Goal: Navigation & Orientation: Find specific page/section

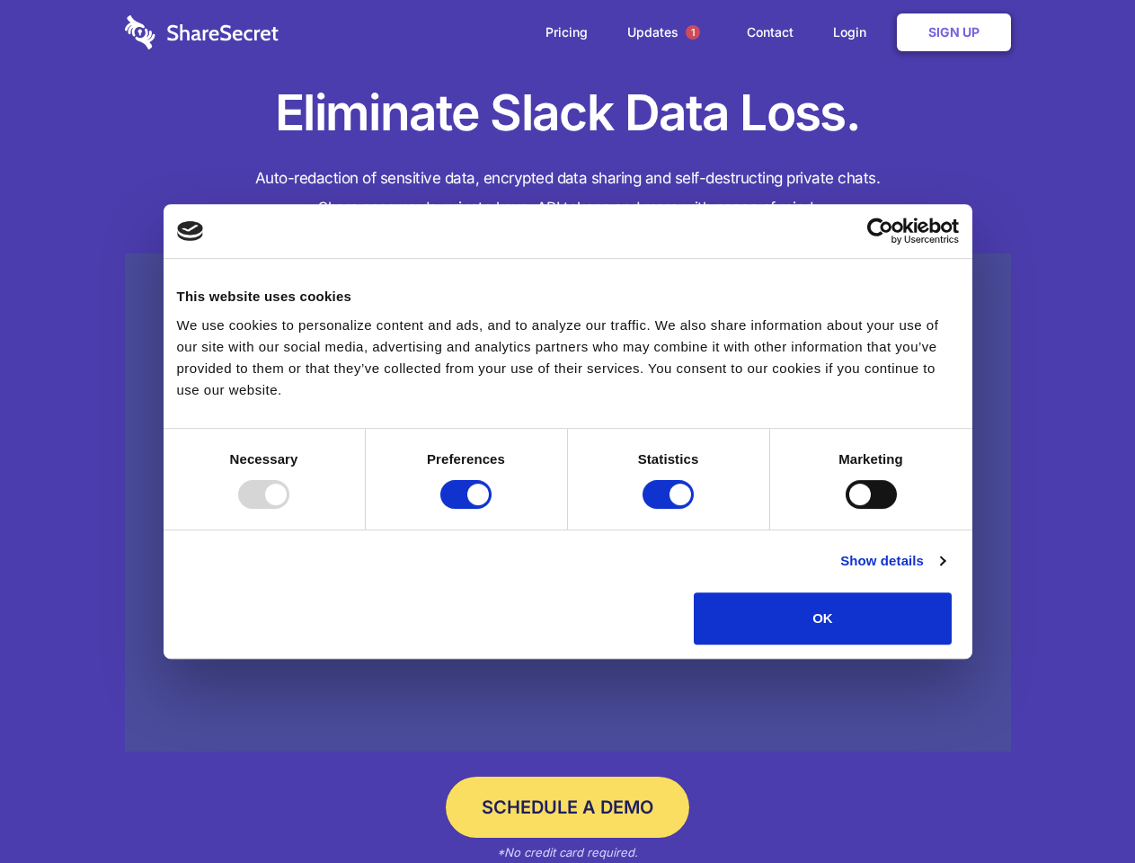
click at [289, 509] on div at bounding box center [263, 494] width 51 height 29
click at [492, 509] on input "Preferences" at bounding box center [465, 494] width 51 height 29
checkbox input "false"
click at [670, 509] on input "Statistics" at bounding box center [668, 494] width 51 height 29
checkbox input "false"
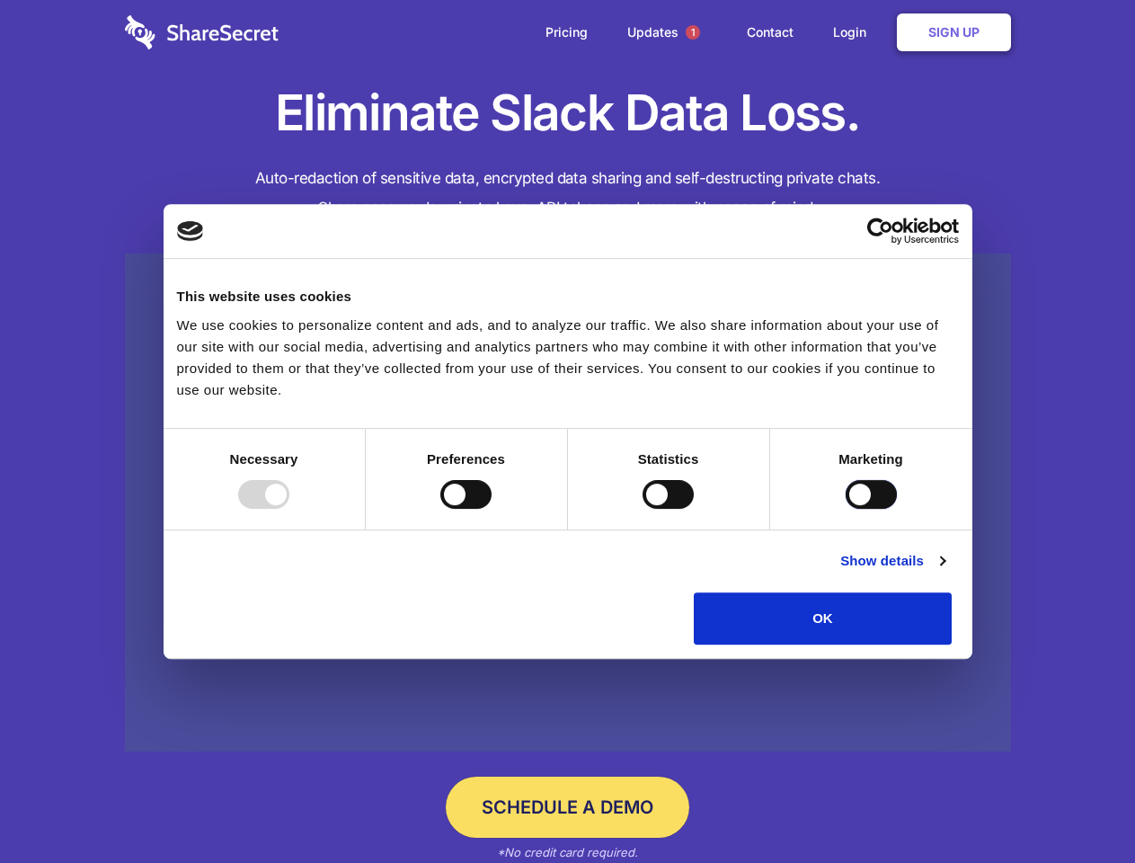
click at [846, 509] on input "Marketing" at bounding box center [871, 494] width 51 height 29
checkbox input "true"
click at [944, 572] on link "Show details" at bounding box center [892, 561] width 104 height 22
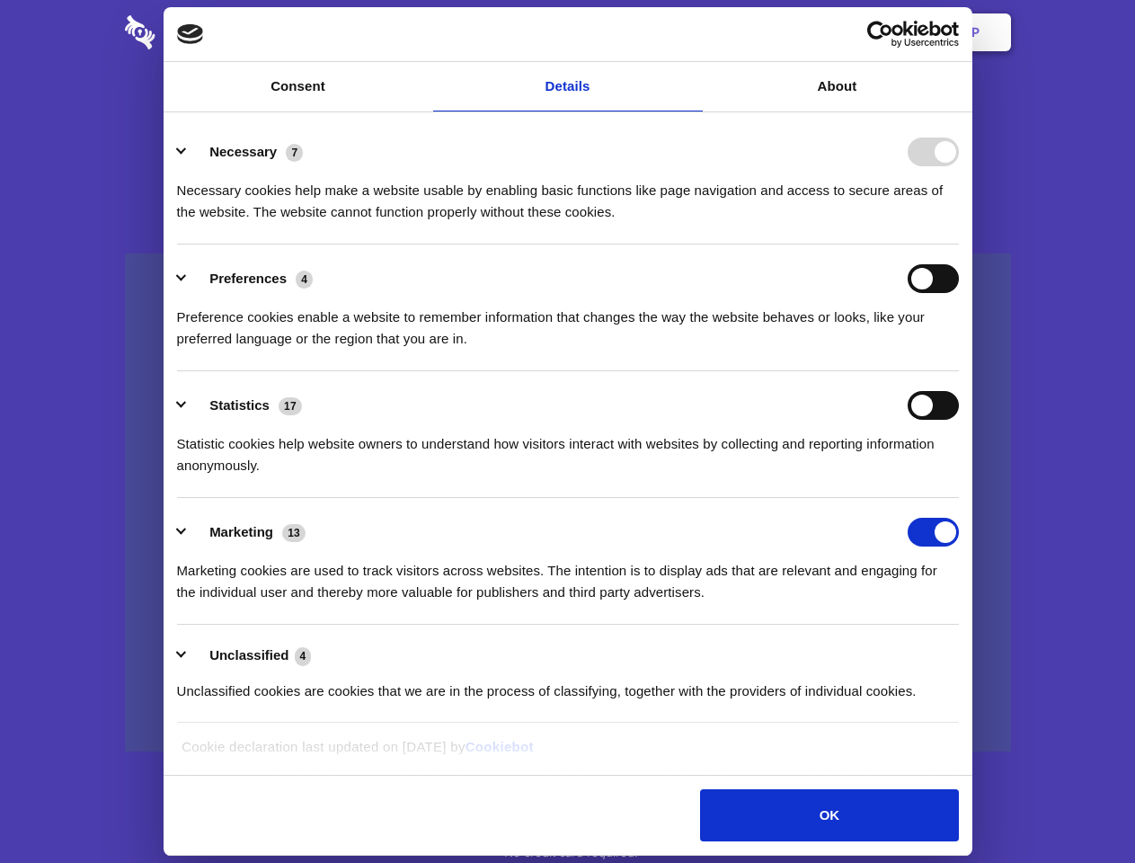
click at [959, 244] on li "Necessary 7 Necessary cookies help make a website usable by enabling basic func…" at bounding box center [568, 181] width 782 height 127
click at [692, 32] on span "1" at bounding box center [693, 32] width 14 height 14
